Goal: Transaction & Acquisition: Purchase product/service

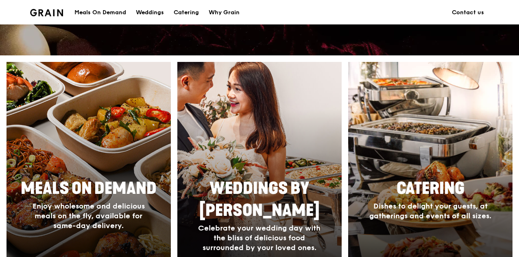
click at [88, 189] on span "Meals On Demand" at bounding box center [89, 189] width 136 height 20
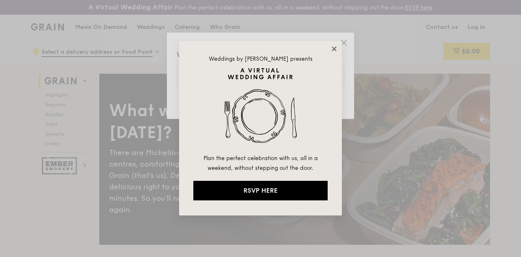
click at [332, 50] on icon at bounding box center [334, 48] width 4 height 4
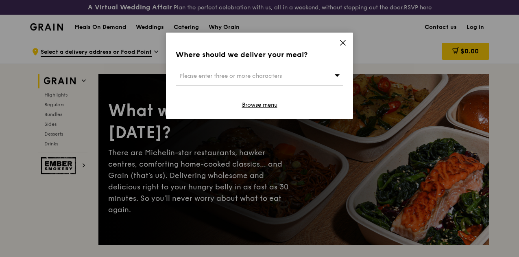
click at [317, 77] on div "Please enter three or more characters" at bounding box center [260, 76] width 168 height 19
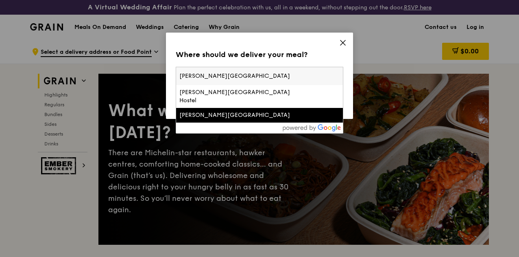
type input "[PERSON_NAME][GEOGRAPHIC_DATA]"
click at [252, 111] on div "[PERSON_NAME][GEOGRAPHIC_DATA]" at bounding box center [239, 115] width 120 height 8
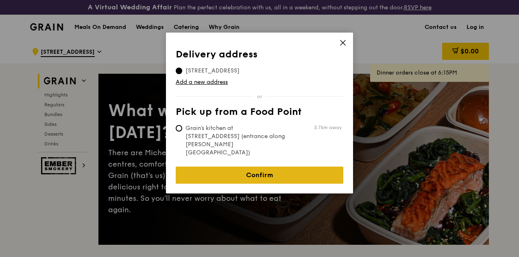
click at [260, 166] on link "Confirm" at bounding box center [260, 174] width 168 height 17
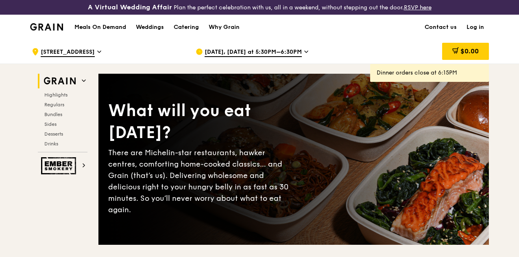
click at [285, 57] on span "[DATE], [DATE] at 5:30PM–6:30PM" at bounding box center [253, 52] width 97 height 9
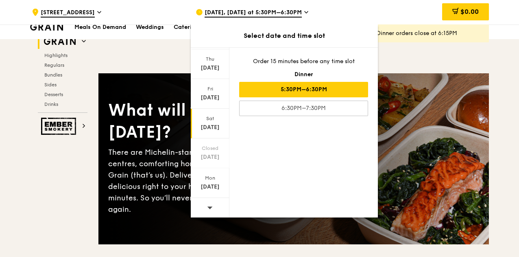
scroll to position [244, 0]
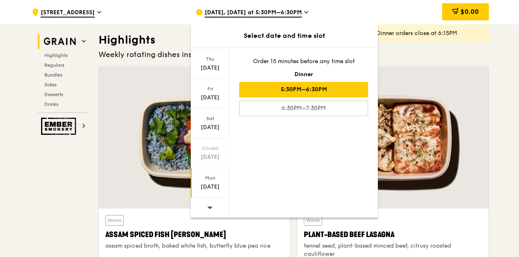
click at [208, 184] on div "[DATE]" at bounding box center [210, 187] width 36 height 8
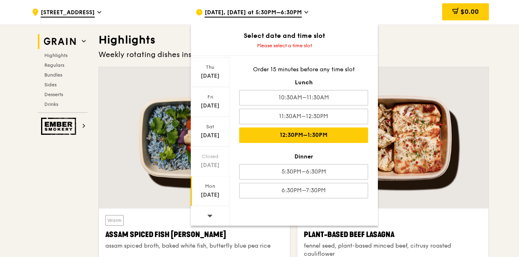
click at [293, 133] on div "12:30PM–1:30PM" at bounding box center [303, 134] width 129 height 15
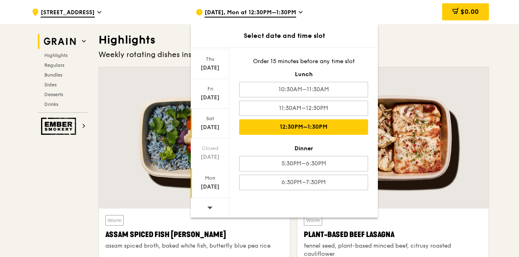
scroll to position [38, 0]
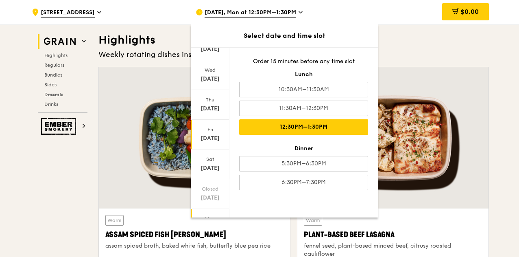
click at [214, 136] on div "[DATE]" at bounding box center [210, 138] width 36 height 8
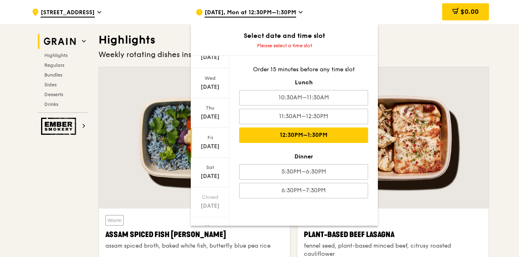
click at [310, 136] on div "12:30PM–1:30PM" at bounding box center [303, 134] width 129 height 15
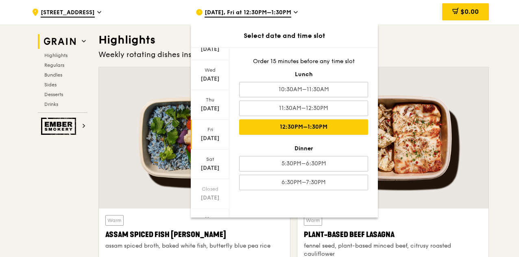
click at [149, 24] on div ".cls-1 { fill: none; stroke: #fff; stroke-linecap: round; stroke-linejoin: roun…" at bounding box center [107, 12] width 151 height 24
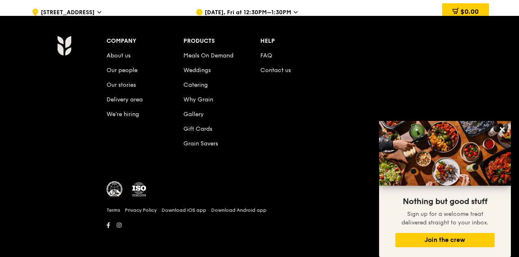
scroll to position [3296, 0]
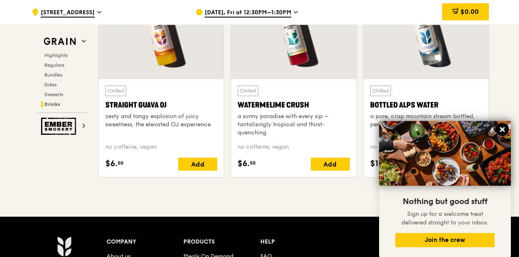
click at [502, 128] on icon at bounding box center [502, 129] width 7 height 7
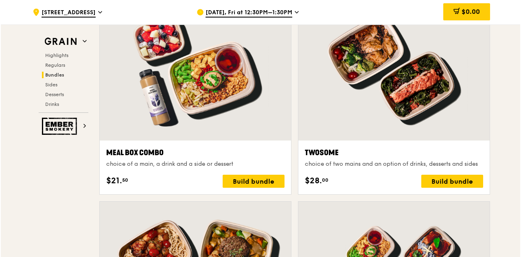
scroll to position [1506, 0]
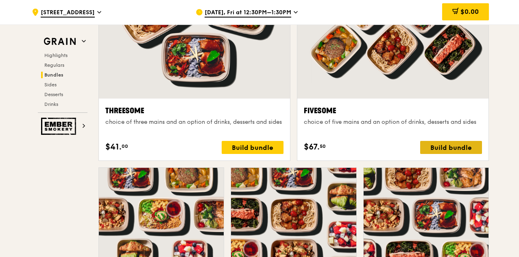
click at [452, 150] on div "Build bundle" at bounding box center [451, 147] width 62 height 13
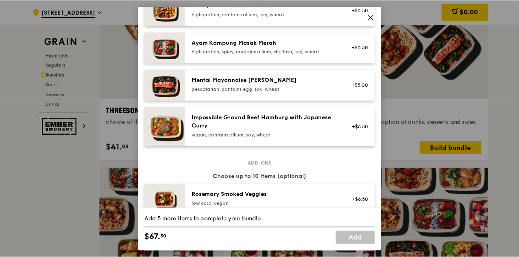
scroll to position [203, 0]
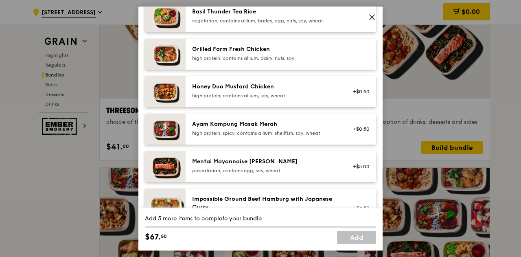
click at [376, 18] on span at bounding box center [371, 16] width 11 height 11
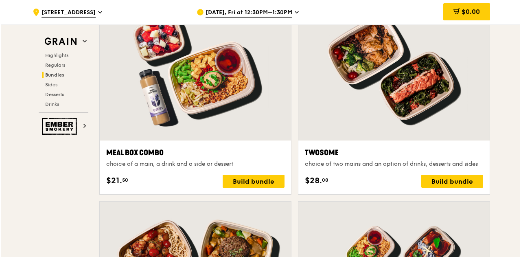
scroll to position [1221, 0]
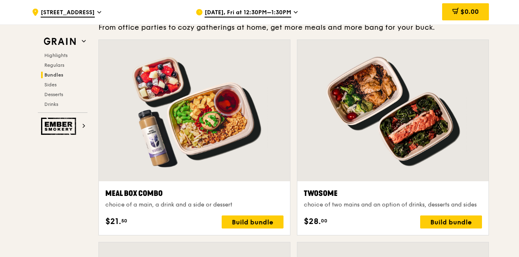
click at [369, 130] on div at bounding box center [393, 110] width 191 height 141
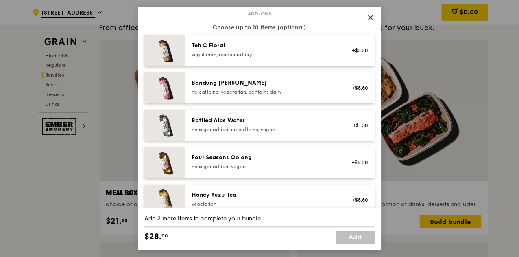
scroll to position [1013, 0]
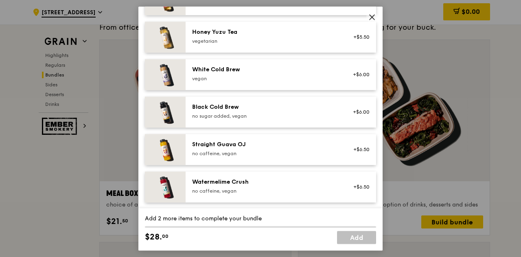
click at [371, 18] on icon at bounding box center [372, 17] width 5 height 5
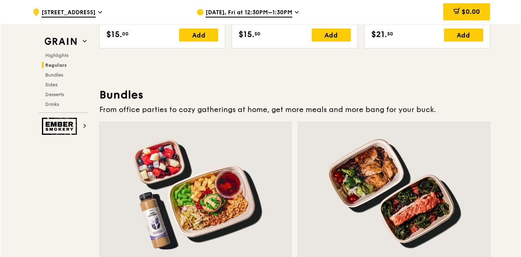
scroll to position [1220, 0]
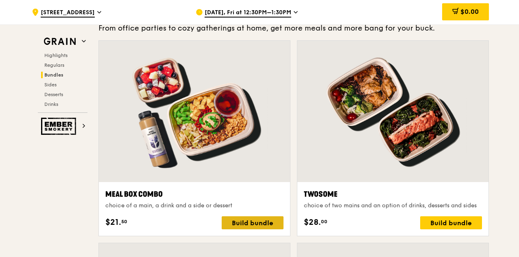
click at [260, 229] on div "Build bundle" at bounding box center [253, 222] width 62 height 13
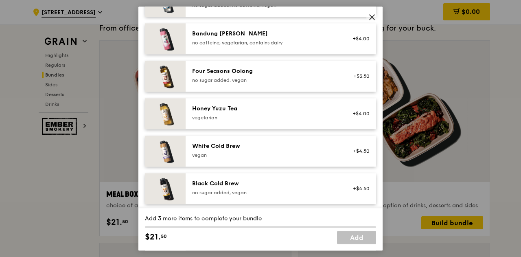
scroll to position [1013, 0]
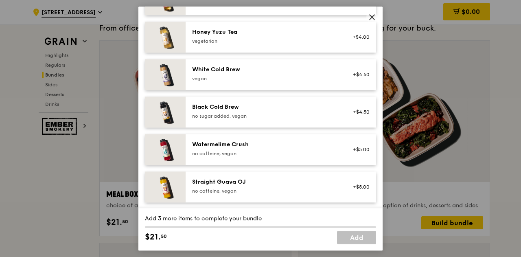
click at [370, 20] on icon at bounding box center [371, 16] width 7 height 7
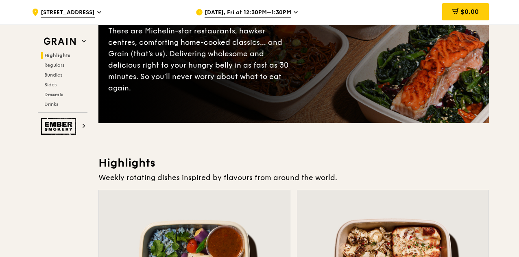
scroll to position [0, 0]
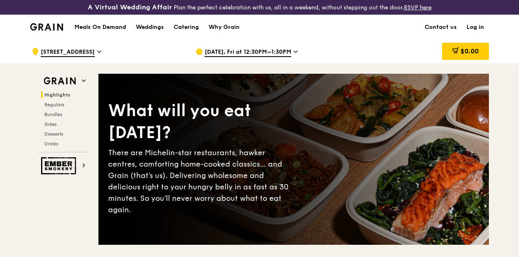
click at [272, 57] on span "[DATE], Fri at 12:30PM–1:30PM" at bounding box center [248, 52] width 87 height 9
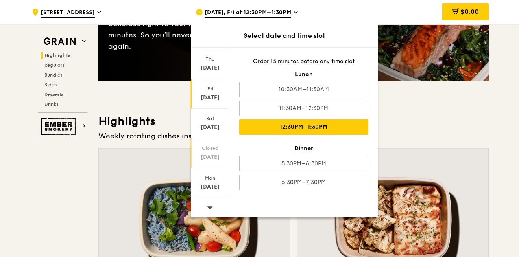
scroll to position [285, 0]
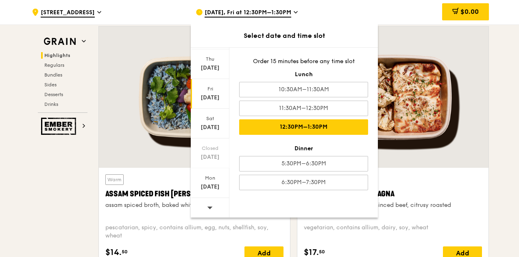
click at [208, 210] on span at bounding box center [210, 207] width 6 height 19
click at [204, 94] on div "[DATE]" at bounding box center [210, 98] width 36 height 8
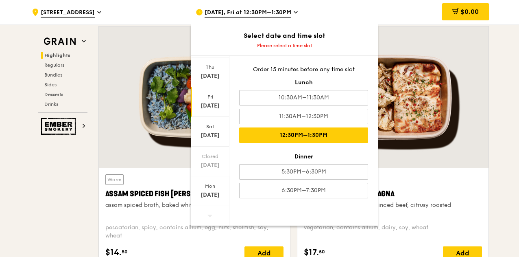
click at [323, 131] on div "12:30PM–1:30PM" at bounding box center [303, 134] width 129 height 15
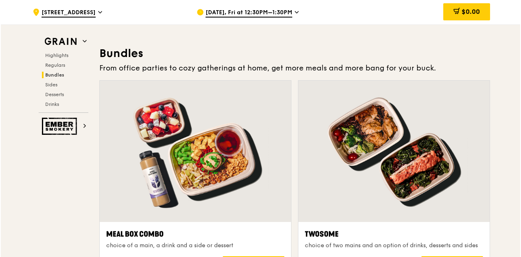
scroll to position [1262, 0]
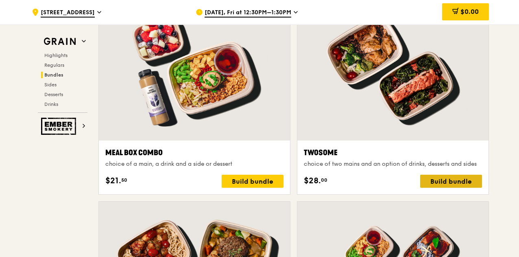
click at [439, 184] on div "Build bundle" at bounding box center [451, 181] width 62 height 13
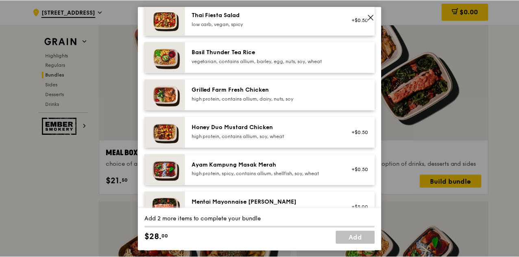
scroll to position [244, 0]
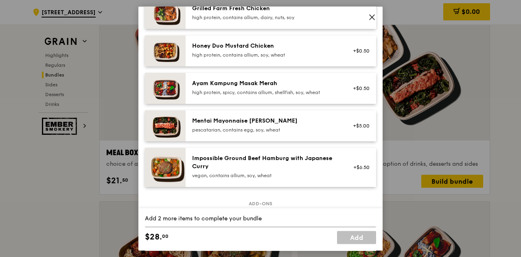
click at [372, 19] on icon at bounding box center [371, 16] width 7 height 7
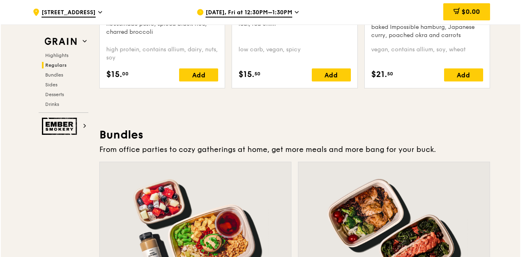
scroll to position [1262, 0]
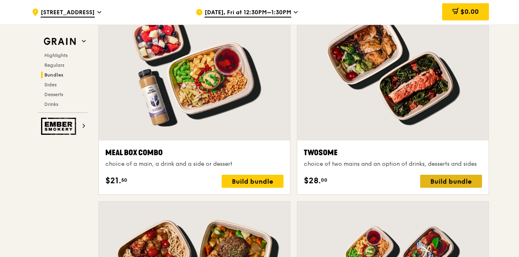
click at [446, 186] on div "Build bundle" at bounding box center [451, 181] width 62 height 13
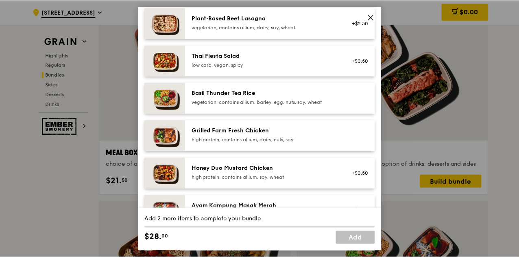
scroll to position [0, 0]
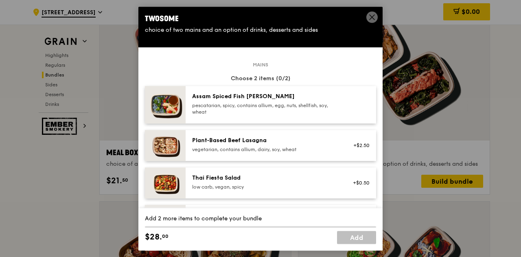
click at [373, 18] on icon at bounding box center [371, 16] width 7 height 7
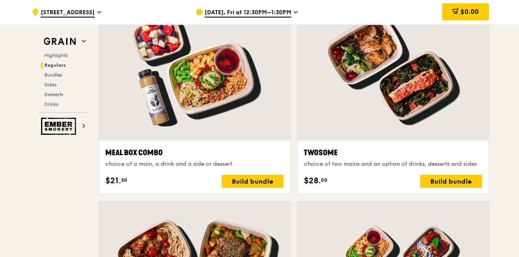
scroll to position [1099, 0]
